Goal: Task Accomplishment & Management: Use online tool/utility

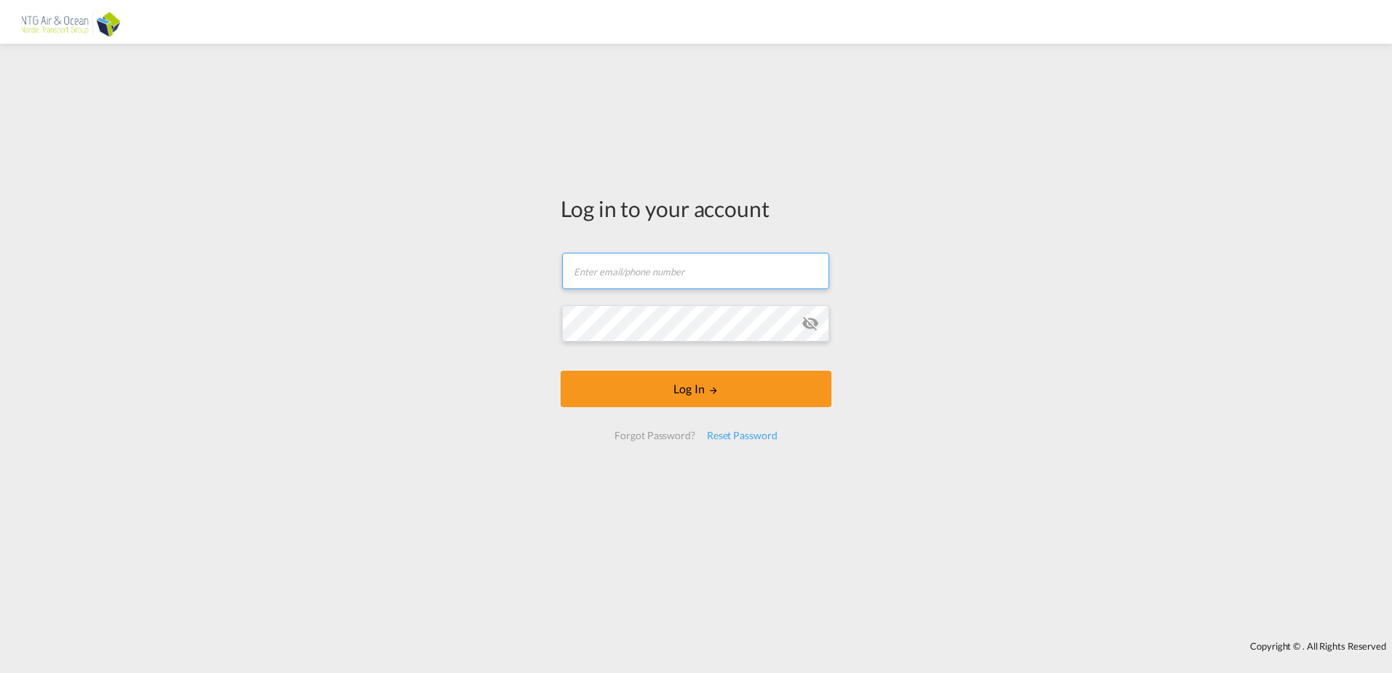
type input "[EMAIL_ADDRESS][DOMAIN_NAME]"
click at [661, 408] on form "[EMAIL_ADDRESS][DOMAIN_NAME] Email field is required Password field is required…" at bounding box center [696, 346] width 271 height 216
click at [661, 397] on form "[EMAIL_ADDRESS][DOMAIN_NAME] Log In Forgot Password? Reset Password" at bounding box center [696, 346] width 271 height 216
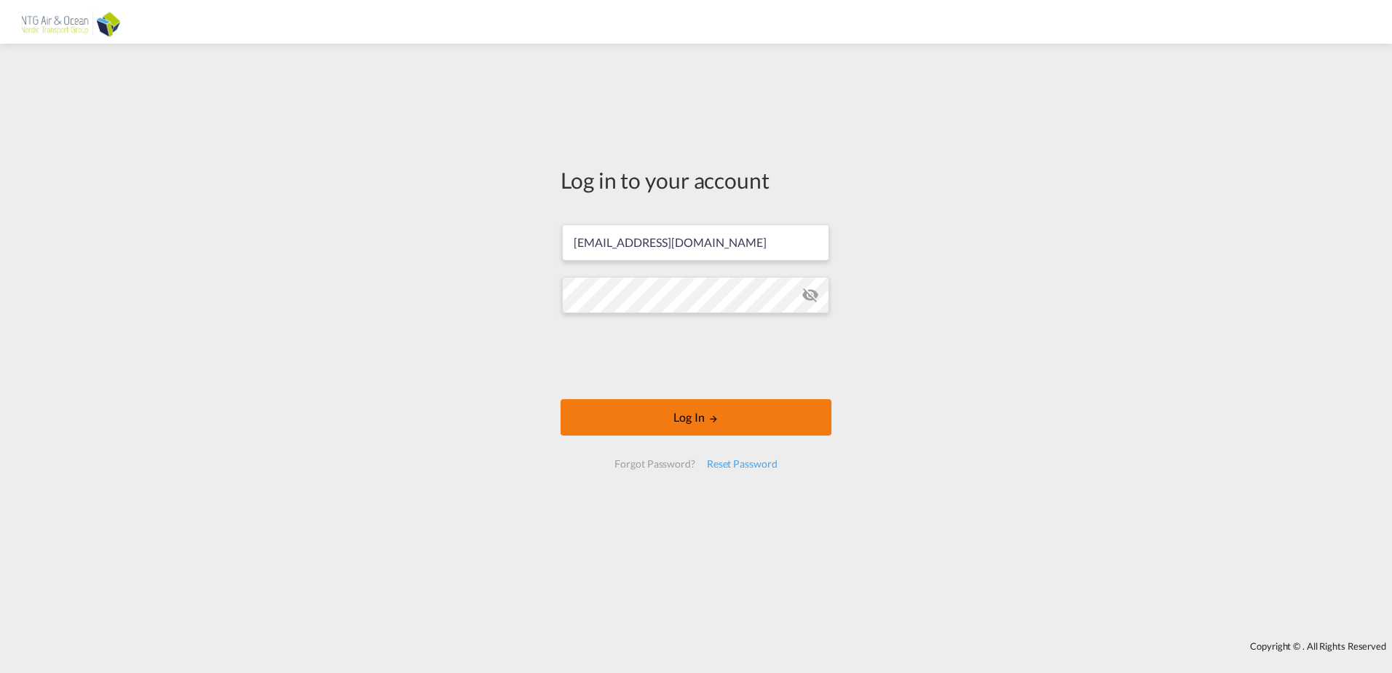
click at [655, 419] on button "Log In" at bounding box center [696, 417] width 271 height 36
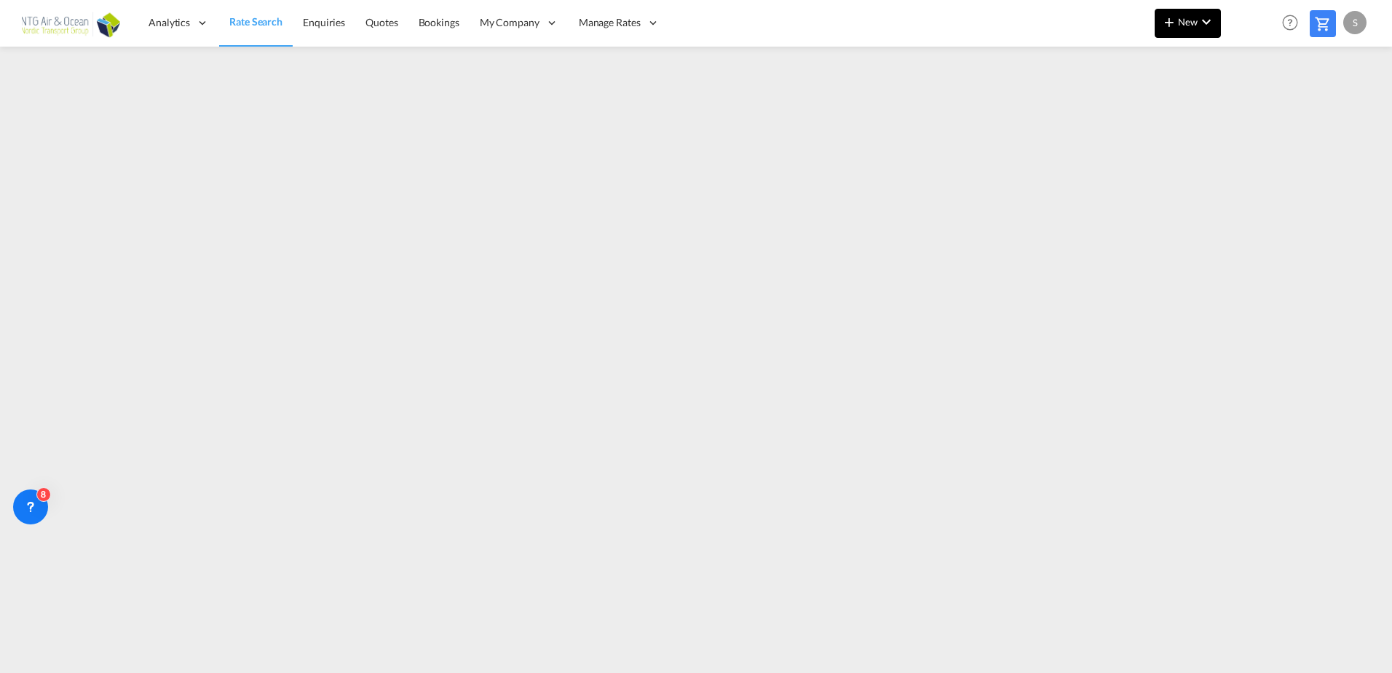
click at [1197, 24] on span "New" at bounding box center [1188, 22] width 55 height 12
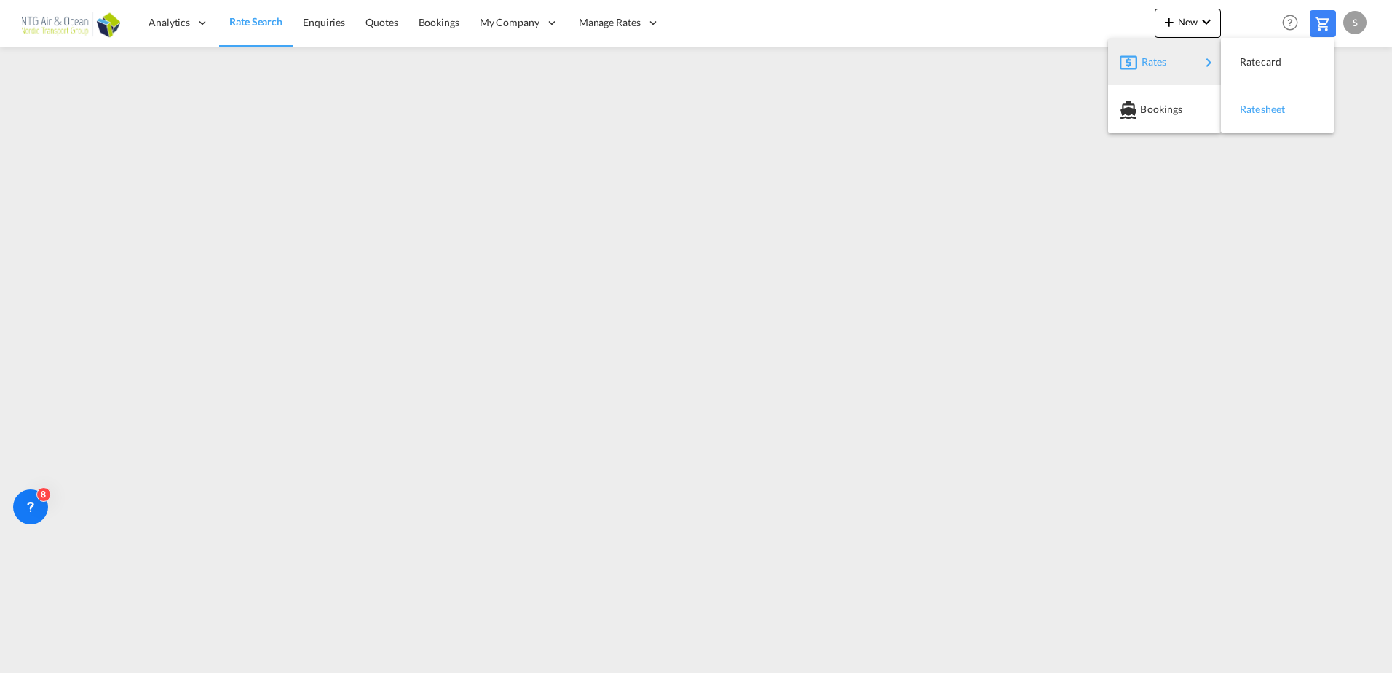
click at [1240, 109] on div "Ratesheet" at bounding box center [1278, 109] width 90 height 36
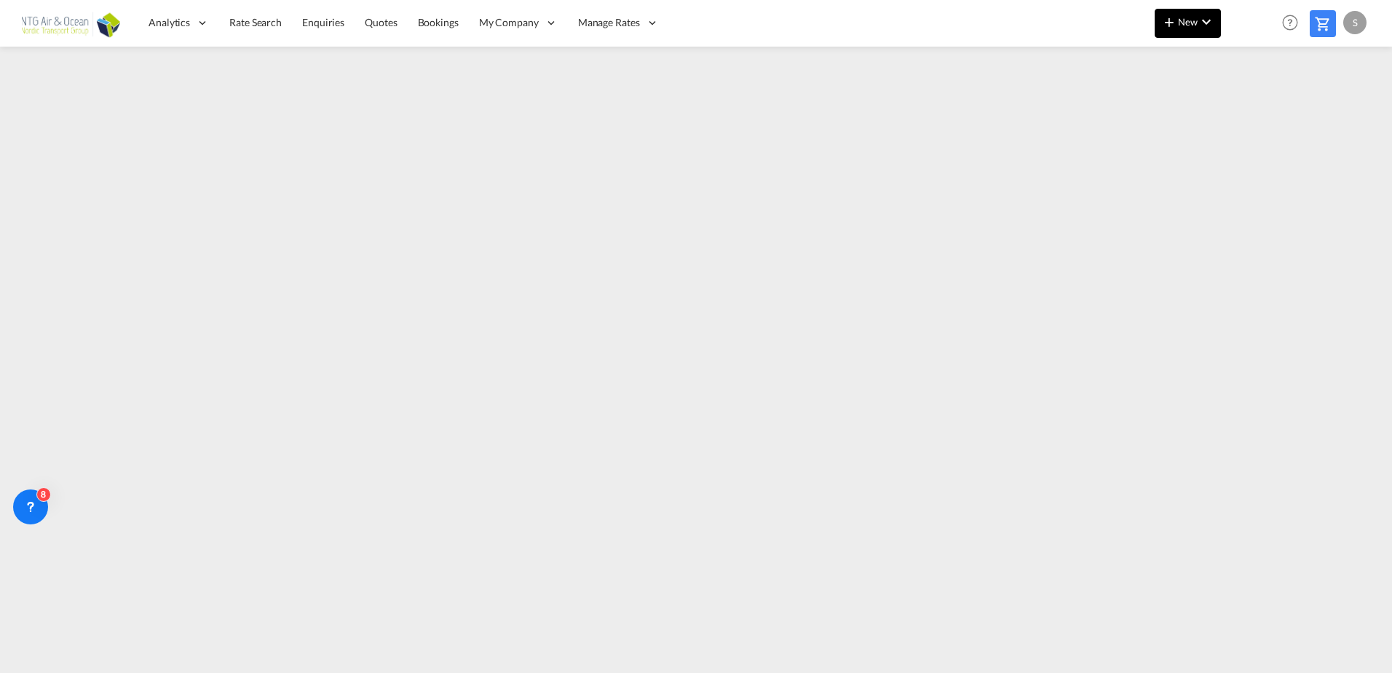
click at [1182, 18] on span "New" at bounding box center [1188, 22] width 55 height 12
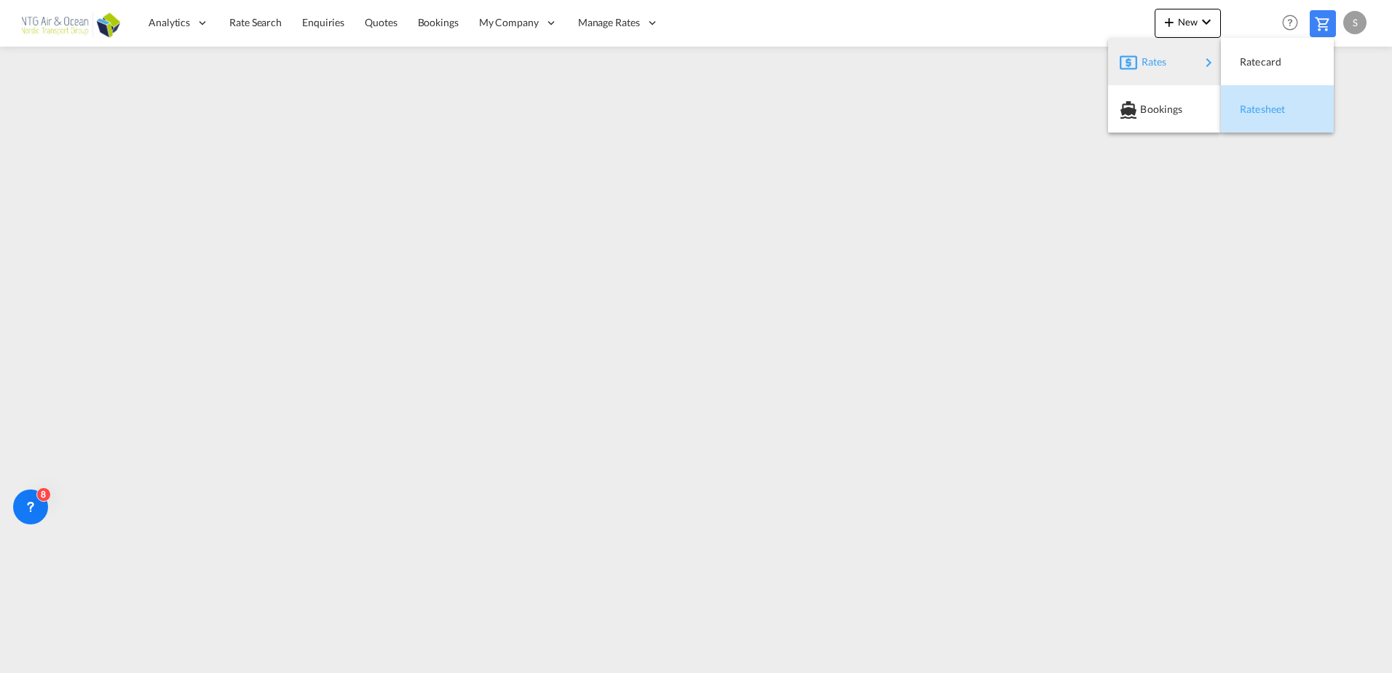
click at [1243, 106] on span "Ratesheet" at bounding box center [1248, 109] width 16 height 29
